Goal: Task Accomplishment & Management: Complete application form

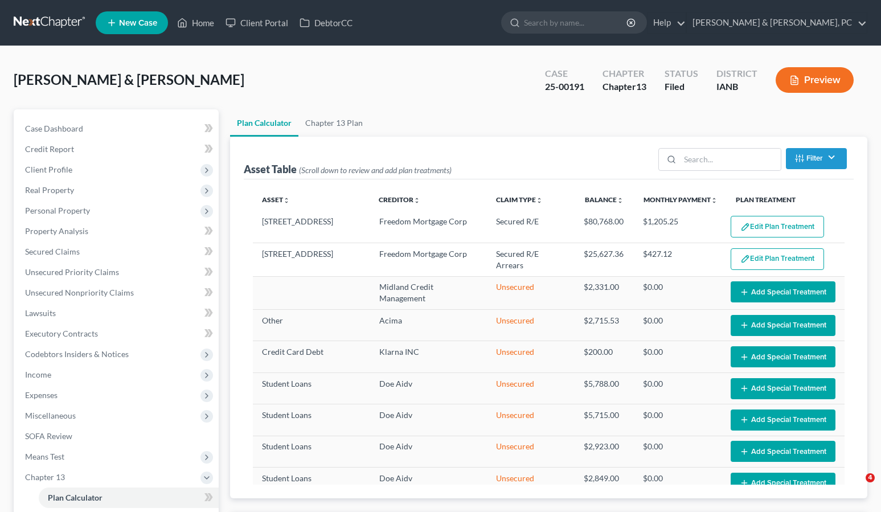
select select "59"
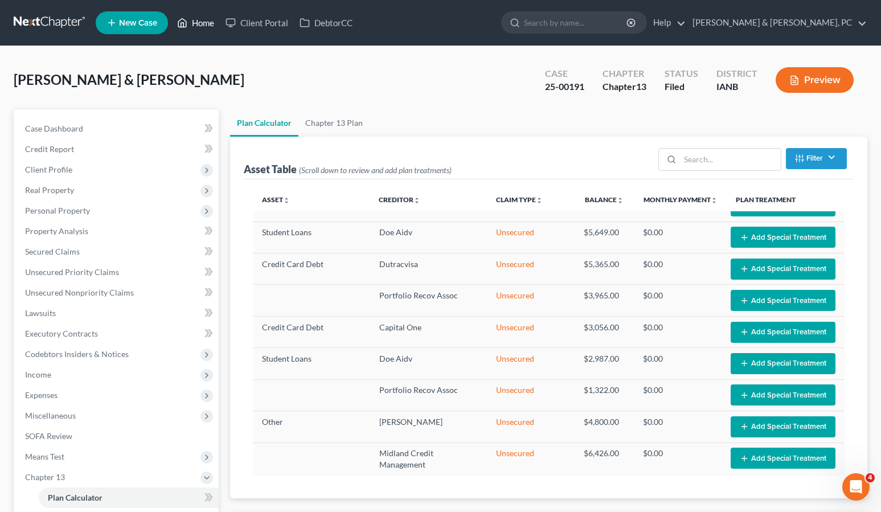
click at [199, 24] on link "Home" at bounding box center [195, 23] width 48 height 21
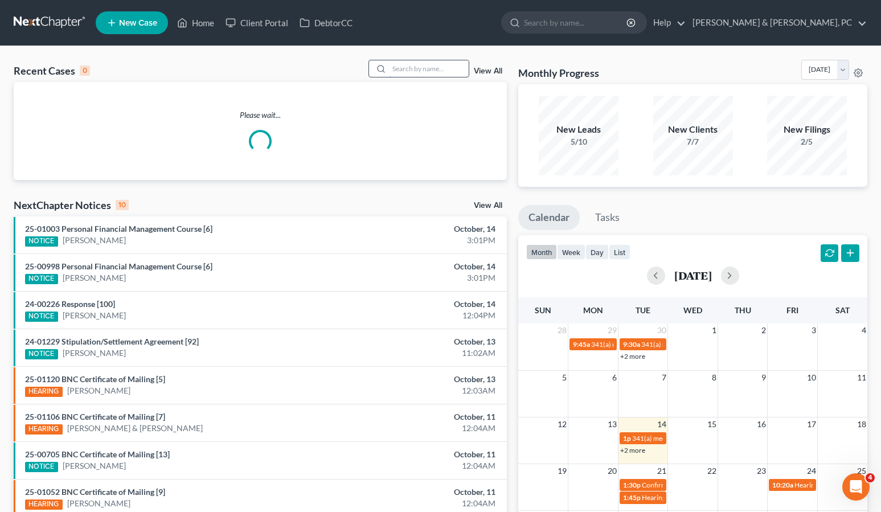
scroll to position [1, 0]
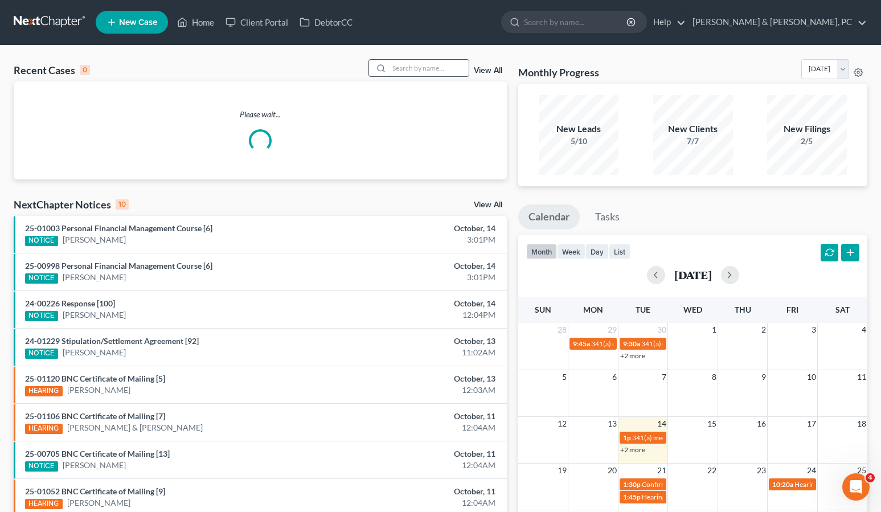
click at [420, 67] on input "search" at bounding box center [429, 68] width 80 height 17
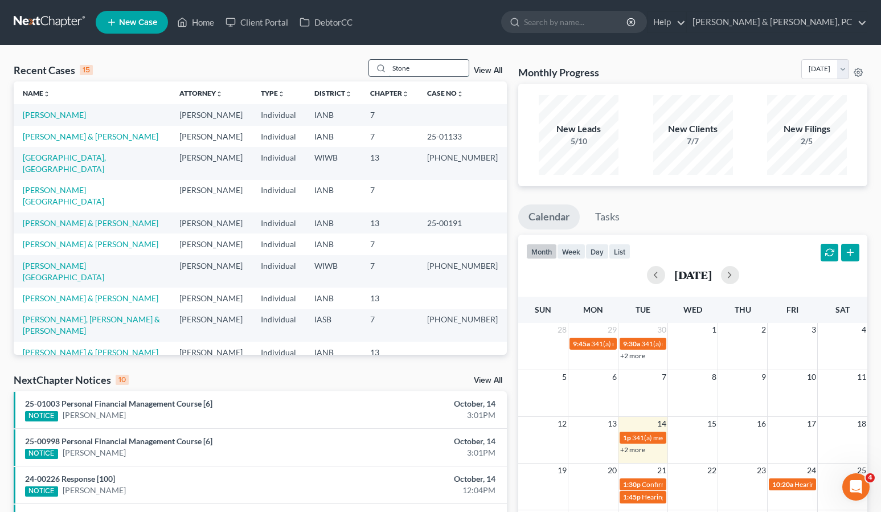
type input "Stone"
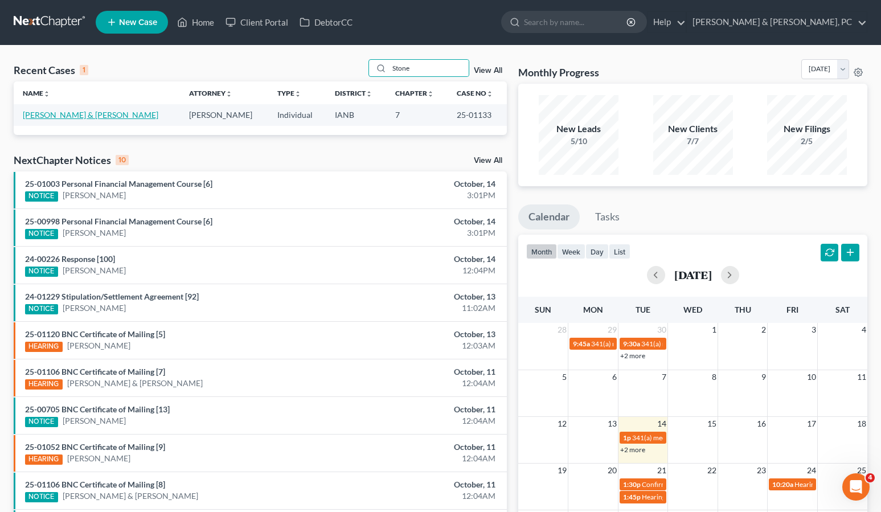
click at [88, 113] on link "[PERSON_NAME] & [PERSON_NAME]" at bounding box center [91, 115] width 136 height 10
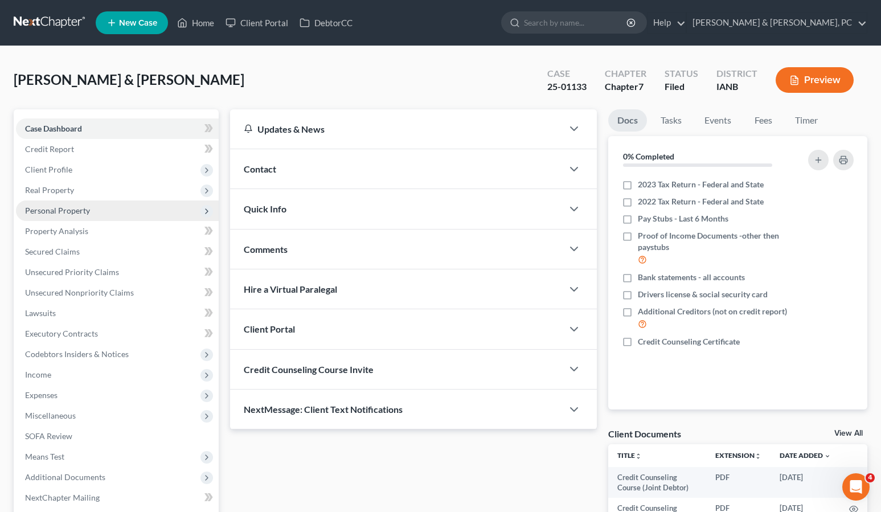
click at [39, 212] on span "Personal Property" at bounding box center [57, 211] width 65 height 10
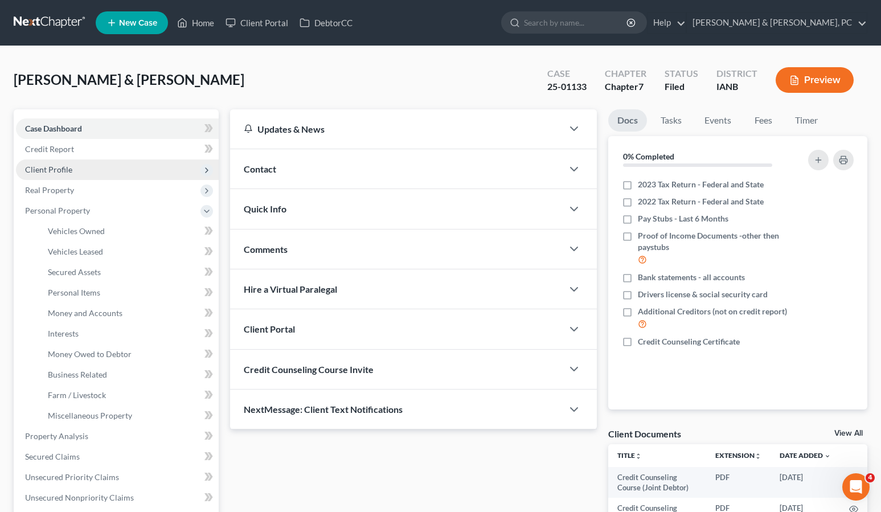
click at [38, 169] on span "Client Profile" at bounding box center [48, 170] width 47 height 10
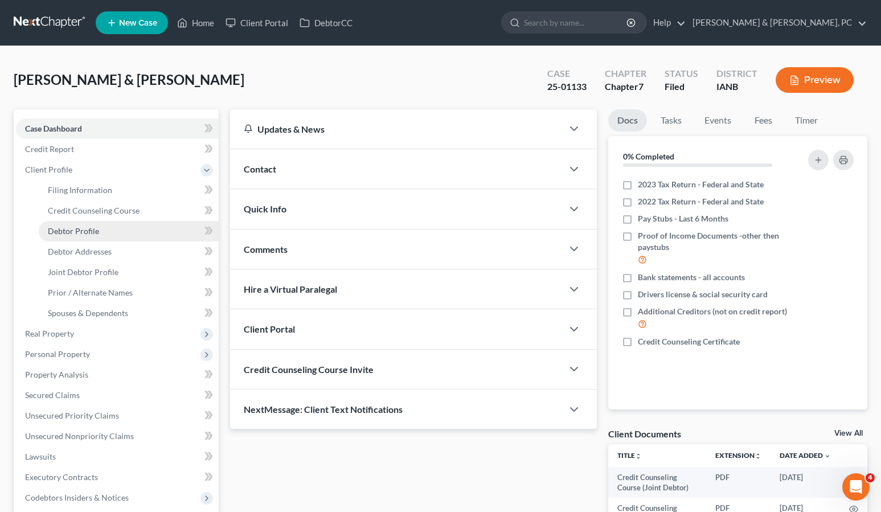
click at [64, 232] on span "Debtor Profile" at bounding box center [73, 231] width 51 height 10
select select "1"
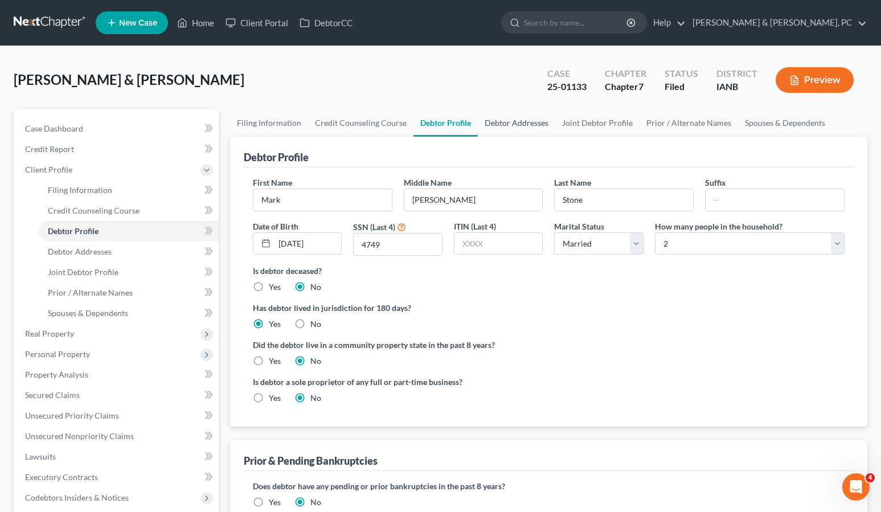
click at [518, 120] on link "Debtor Addresses" at bounding box center [516, 122] width 77 height 27
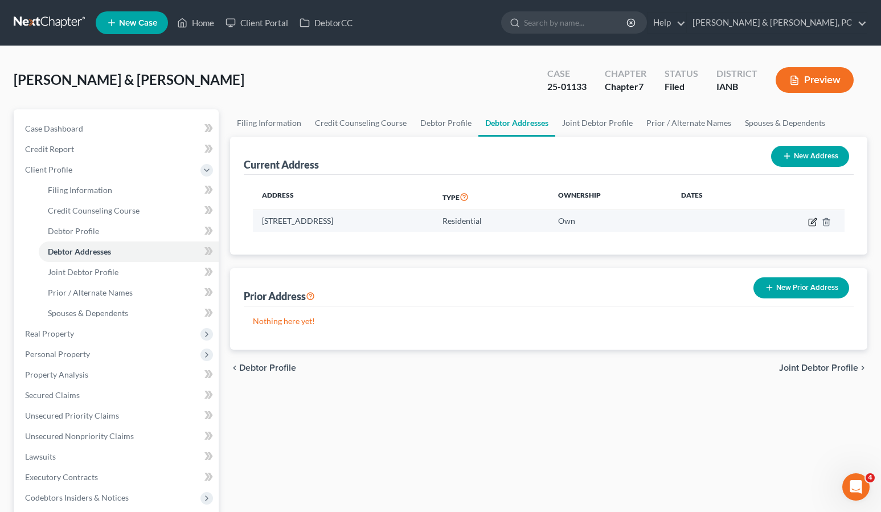
click at [813, 220] on icon "button" at bounding box center [813, 220] width 5 height 5
select select "16"
select select "0"
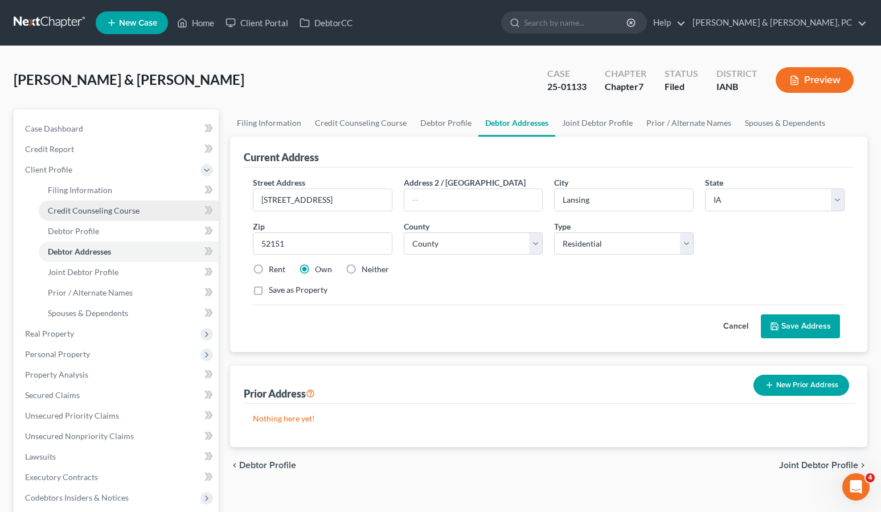
click at [103, 214] on span "Credit Counseling Course" at bounding box center [94, 211] width 92 height 10
